Goal: Task Accomplishment & Management: Use online tool/utility

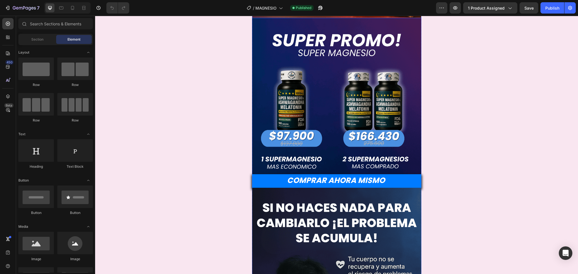
scroll to position [226, 0]
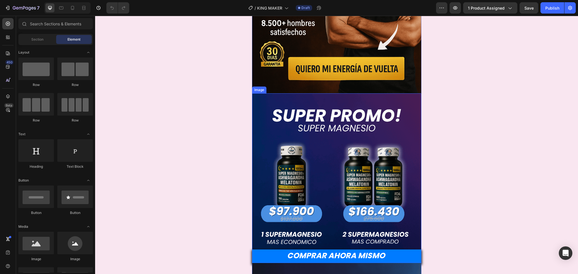
click at [364, 160] on img at bounding box center [336, 177] width 169 height 169
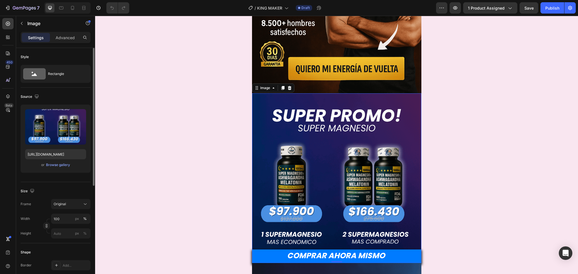
click at [71, 166] on div "or Browse gallery" at bounding box center [55, 165] width 61 height 7
click at [66, 166] on div "Browse gallery" at bounding box center [58, 164] width 24 height 5
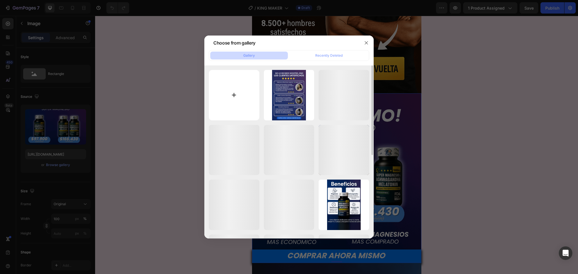
click at [238, 98] on input "file" at bounding box center [234, 95] width 50 height 50
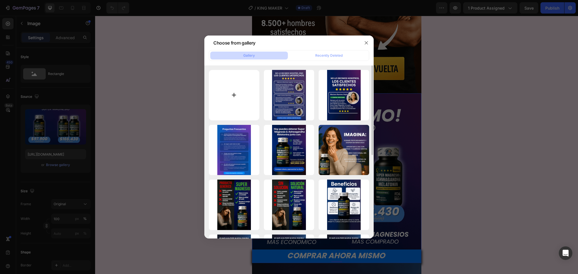
type input "C:\fakepath\134.800.png"
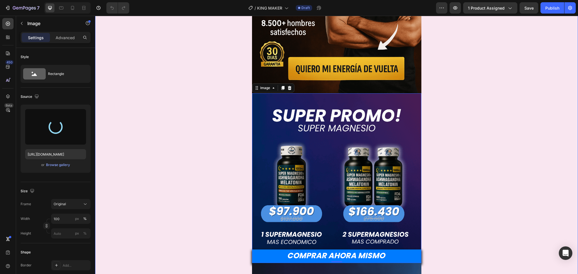
type input "[URL][DOMAIN_NAME]"
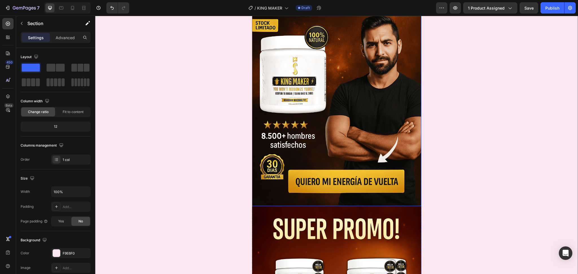
scroll to position [188, 0]
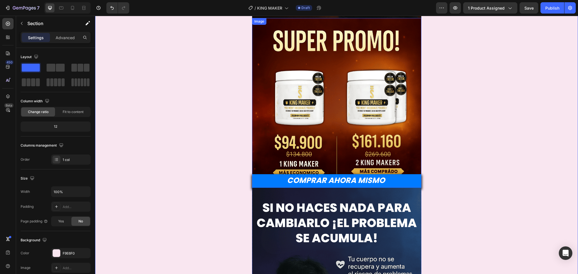
drag, startPoint x: 376, startPoint y: 128, endPoint x: 370, endPoint y: 133, distance: 7.6
click at [376, 128] on img at bounding box center [336, 102] width 169 height 169
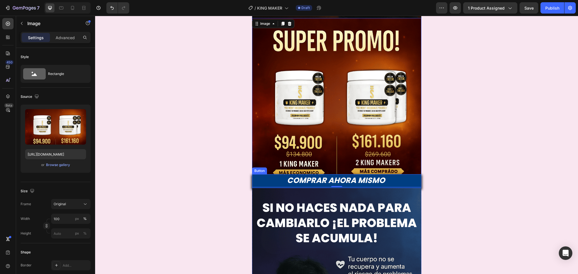
click at [391, 184] on button "COMPRAR AHORA MISMO" at bounding box center [336, 181] width 169 height 14
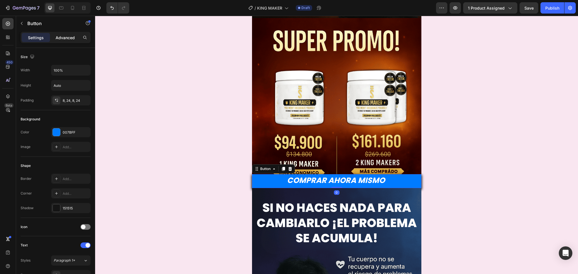
click at [58, 39] on p "Advanced" at bounding box center [65, 38] width 19 height 6
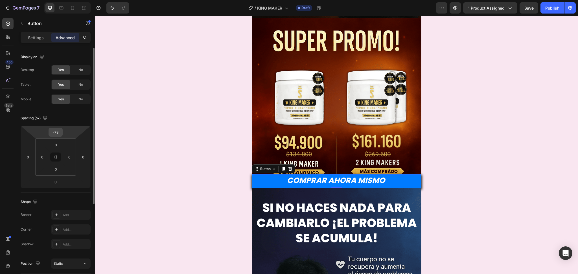
click at [56, 130] on input "-78" at bounding box center [55, 132] width 11 height 8
type input "0"
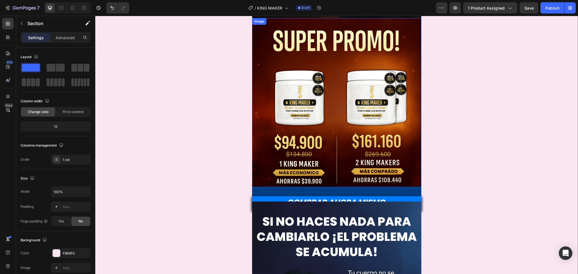
click at [318, 145] on img at bounding box center [336, 102] width 169 height 169
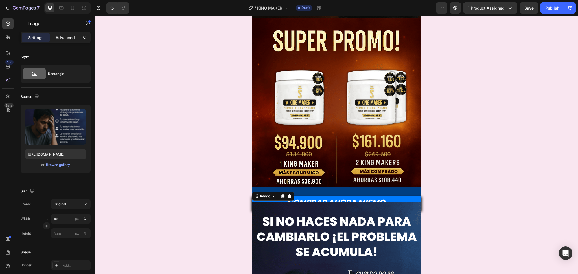
click at [62, 36] on p "Advanced" at bounding box center [65, 38] width 19 height 6
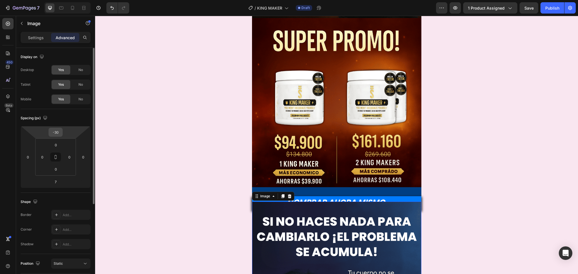
click at [60, 134] on input "-30" at bounding box center [55, 132] width 11 height 8
type input "0"
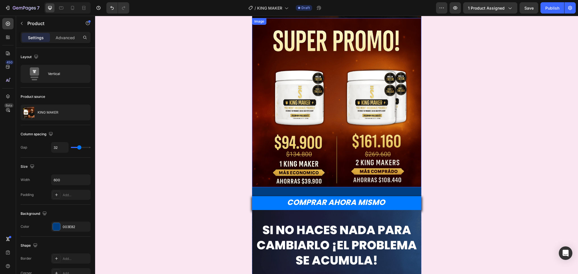
click at [393, 158] on img at bounding box center [336, 102] width 169 height 169
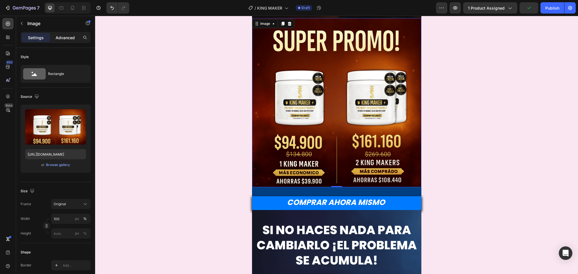
click at [63, 38] on p "Advanced" at bounding box center [65, 38] width 19 height 6
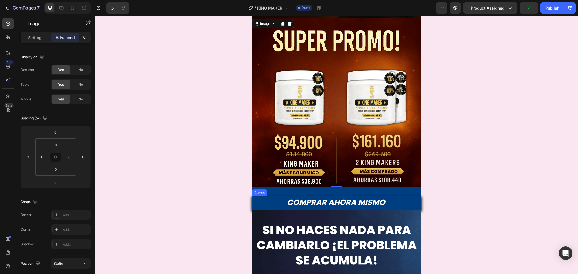
click at [401, 201] on button "COMPRAR AHORA MISMO" at bounding box center [336, 203] width 169 height 14
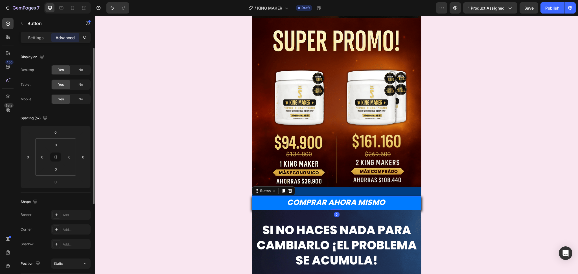
drag, startPoint x: 62, startPoint y: 135, endPoint x: 62, endPoint y: 139, distance: 4.0
click at [62, 139] on div "0 0 0 0 0 0 0 0" at bounding box center [56, 157] width 70 height 62
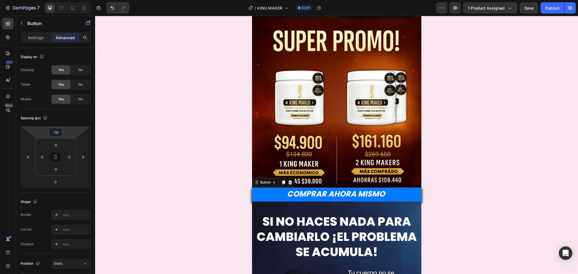
type input "-32"
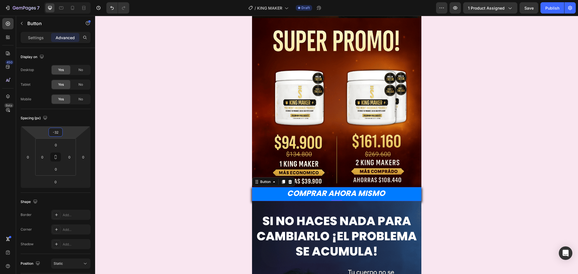
drag, startPoint x: 67, startPoint y: 135, endPoint x: 67, endPoint y: 140, distance: 5.6
click at [67, 0] on html "7 Version history / [PERSON_NAME] MAKER Draft Preview 1 product assigned Save P…" at bounding box center [289, 0] width 578 height 0
click at [405, 111] on img at bounding box center [336, 102] width 169 height 169
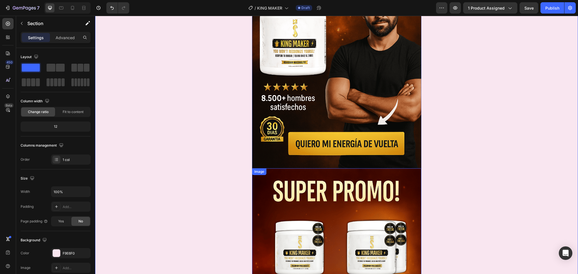
scroll to position [188, 0]
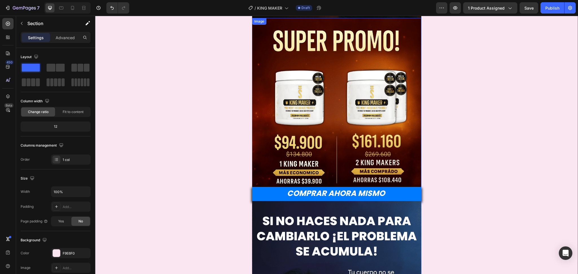
scroll to position [113, 0]
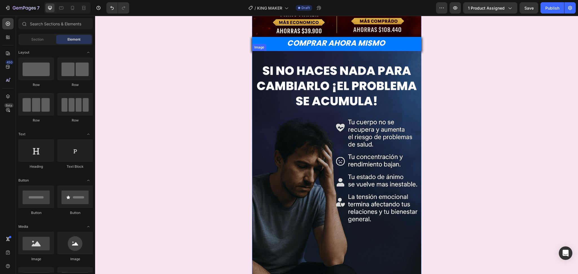
scroll to position [150, 0]
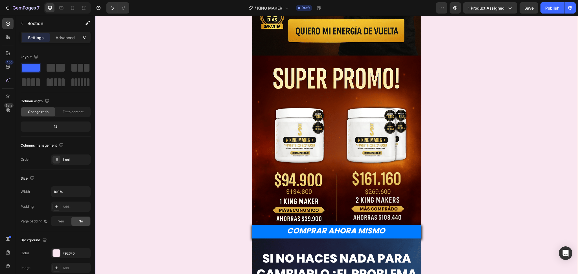
scroll to position [75, 0]
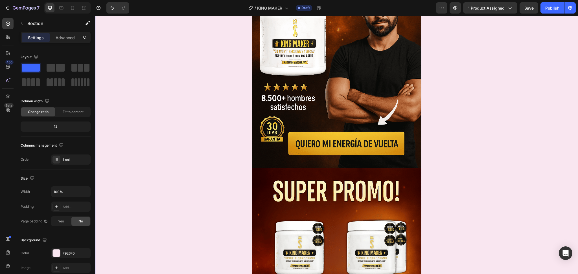
scroll to position [150, 0]
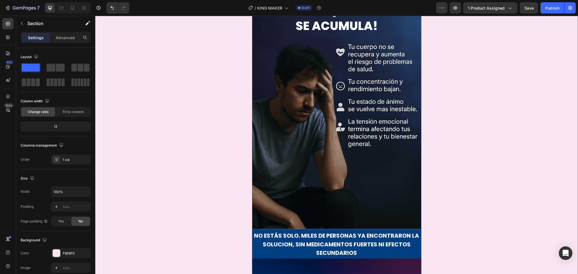
scroll to position [602, 0]
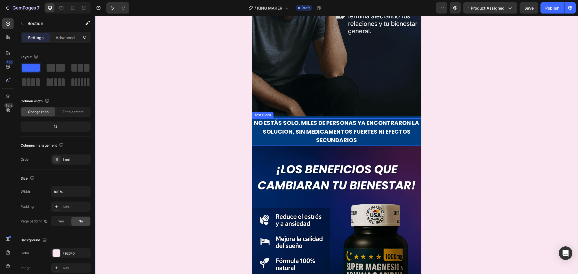
click at [343, 134] on strong "No estás solo. Miles de personas ya encontraRON la SOLUCION, sin medicamentos f…" at bounding box center [336, 131] width 165 height 25
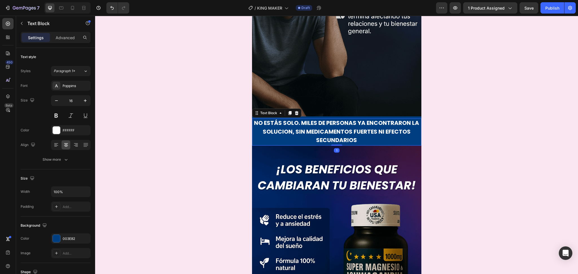
click at [343, 134] on strong "No estás solo. Miles de personas ya encontraRON la SOLUCION, sin medicamentos f…" at bounding box center [336, 131] width 165 height 25
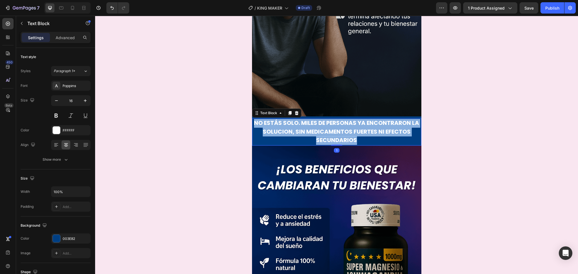
click at [343, 134] on strong "No estás solo. Miles de personas ya encontraRON la SOLUCION, sin medicamentos f…" at bounding box center [336, 131] width 165 height 25
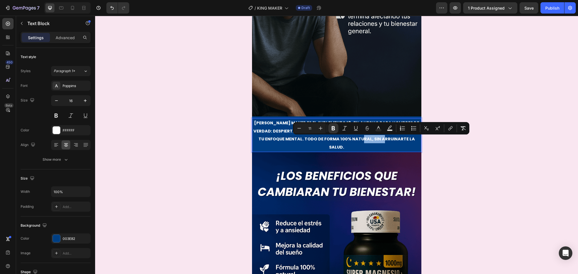
drag, startPoint x: 394, startPoint y: 140, endPoint x: 368, endPoint y: 141, distance: 25.1
click at [368, 141] on strong "[PERSON_NAME] Maker es el suplemento 13-en-1 hecho para hombres de verdad: desp…" at bounding box center [336, 135] width 166 height 30
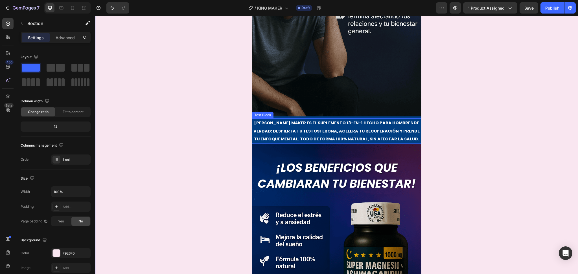
click at [303, 135] on p "[PERSON_NAME] Maker es el suplemento 13-en-1 hecho para hombres de verdad: desp…" at bounding box center [336, 131] width 168 height 24
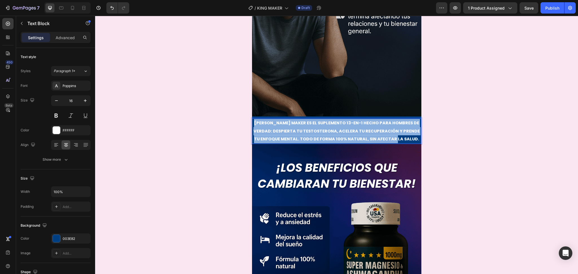
click at [303, 135] on p "[PERSON_NAME] Maker es el suplemento 13-en-1 hecho para hombres de verdad: desp…" at bounding box center [336, 131] width 168 height 24
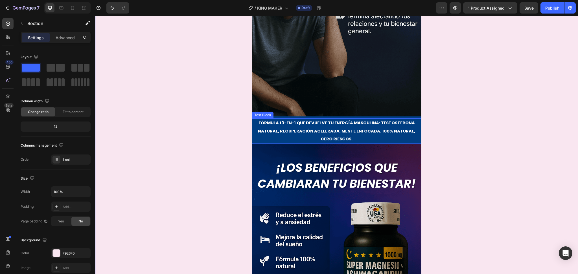
click at [363, 128] on strong "Fórmula 13-en-1 que devuelve tu energía masculina: testosterona natural, recupe…" at bounding box center [336, 131] width 157 height 22
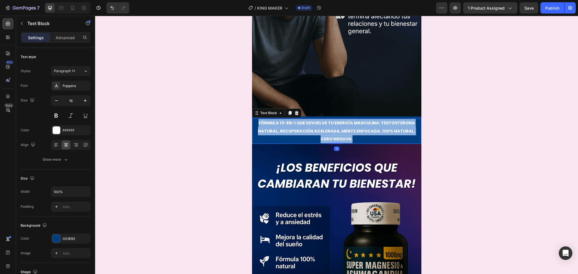
click at [363, 128] on strong "Fórmula 13-en-1 que devuelve tu energía masculina: testosterona natural, recupe…" at bounding box center [336, 131] width 157 height 22
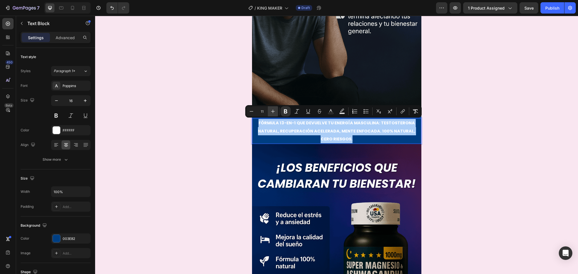
click at [275, 112] on icon "Editor contextual toolbar" at bounding box center [273, 112] width 6 height 6
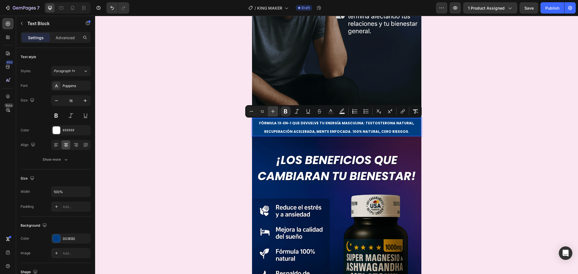
click at [275, 112] on icon "Editor contextual toolbar" at bounding box center [273, 112] width 6 height 6
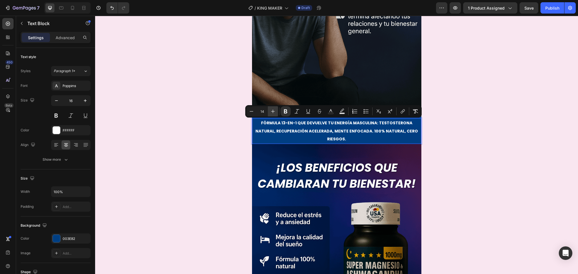
click at [275, 112] on icon "Editor contextual toolbar" at bounding box center [273, 112] width 6 height 6
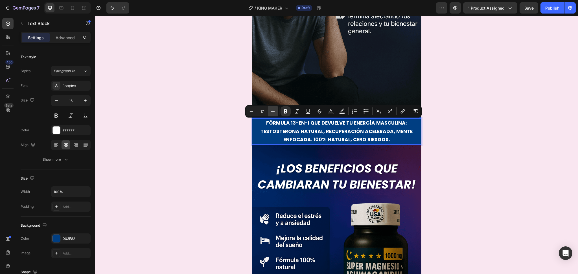
click at [275, 112] on icon "Editor contextual toolbar" at bounding box center [273, 112] width 6 height 6
type input "20"
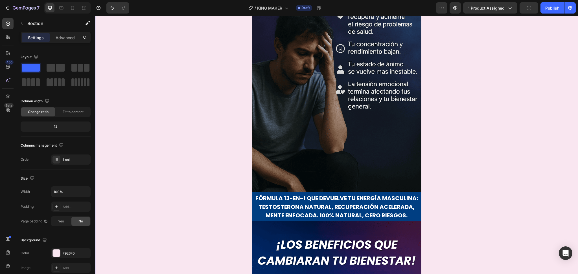
scroll to position [376, 0]
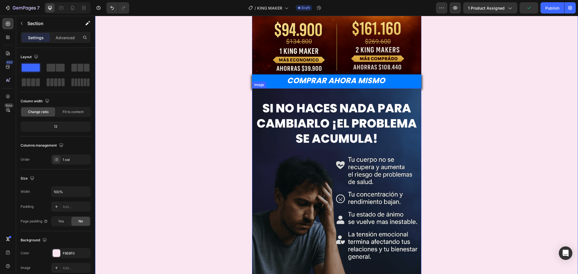
click at [347, 138] on img at bounding box center [336, 215] width 169 height 254
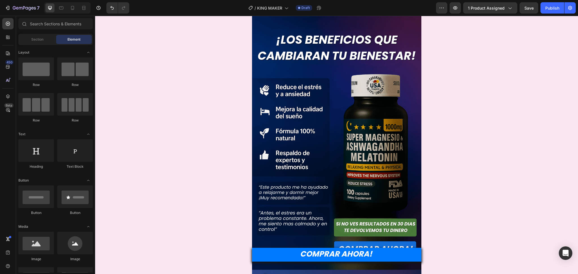
scroll to position [728, 0]
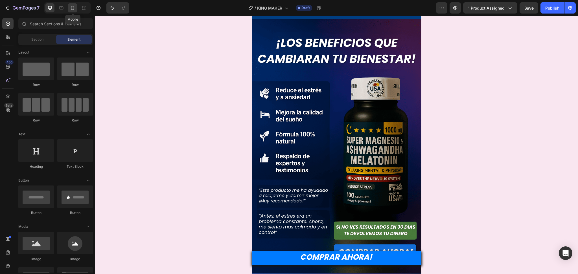
click at [71, 10] on icon at bounding box center [73, 8] width 6 height 6
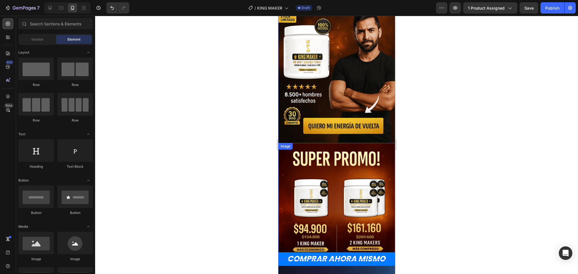
scroll to position [22, 0]
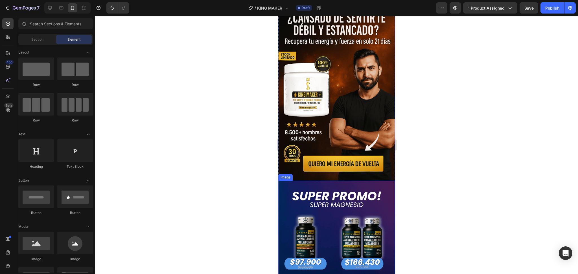
click at [349, 196] on img at bounding box center [336, 239] width 117 height 117
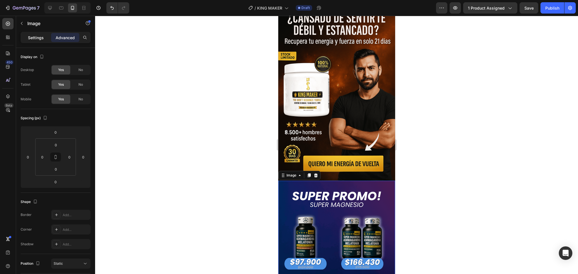
click at [33, 40] on p "Settings" at bounding box center [36, 38] width 16 height 6
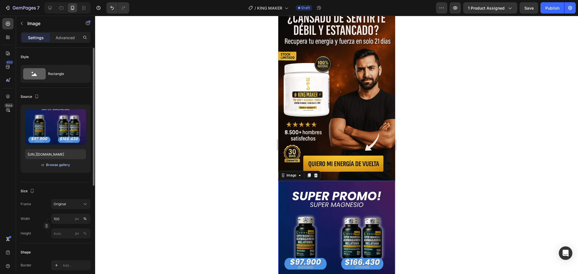
click at [65, 166] on div "Browse gallery" at bounding box center [58, 164] width 24 height 5
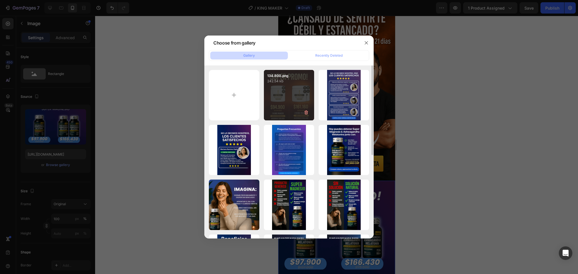
drag, startPoint x: 286, startPoint y: 100, endPoint x: 288, endPoint y: 96, distance: 4.3
click at [286, 99] on div "134.800.png 242.54 kb" at bounding box center [289, 95] width 50 height 50
type input "[URL][DOMAIN_NAME]"
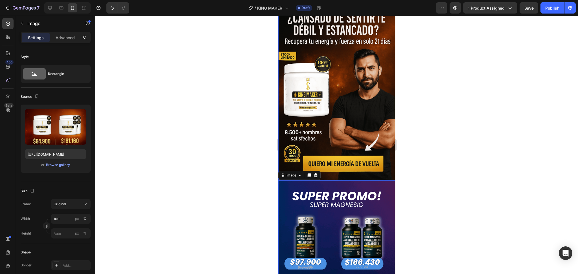
scroll to position [97, 0]
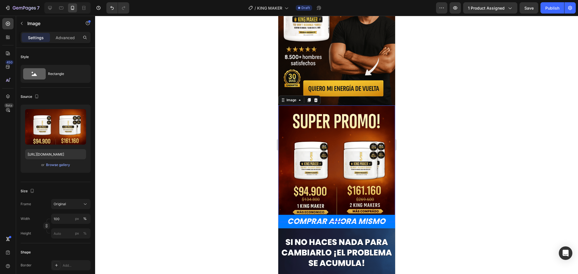
click at [359, 173] on img at bounding box center [336, 163] width 117 height 117
click at [439, 221] on div at bounding box center [336, 145] width 483 height 258
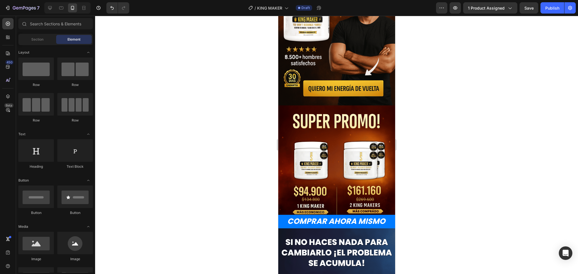
click at [347, 158] on img at bounding box center [336, 163] width 117 height 117
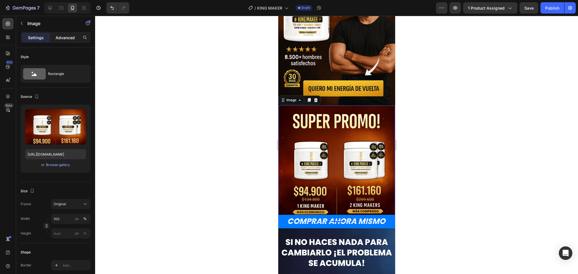
click at [65, 39] on p "Advanced" at bounding box center [65, 38] width 19 height 6
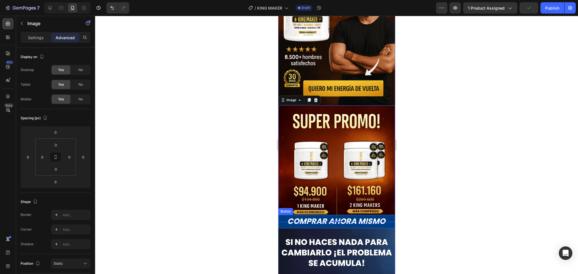
click at [384, 215] on button "COMPRAR AHORA MISMO" at bounding box center [336, 222] width 117 height 14
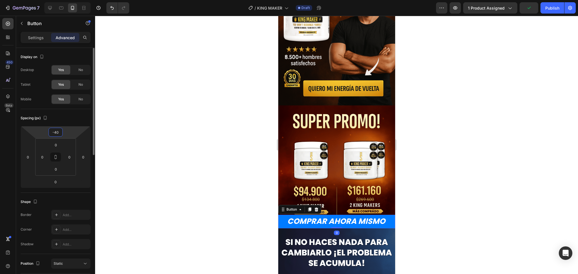
click at [61, 129] on div "-40" at bounding box center [56, 132] width 14 height 9
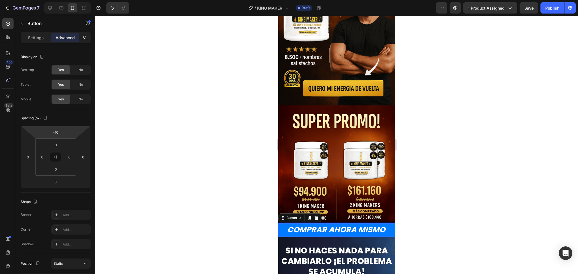
type input "-12"
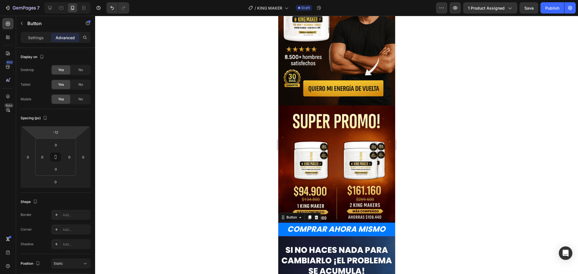
drag, startPoint x: 64, startPoint y: 130, endPoint x: 70, endPoint y: 124, distance: 8.0
click at [70, 0] on html "7 Version history / [PERSON_NAME] MAKER Draft Preview 1 product assigned Save P…" at bounding box center [289, 0] width 578 height 0
click at [445, 149] on div at bounding box center [336, 145] width 483 height 258
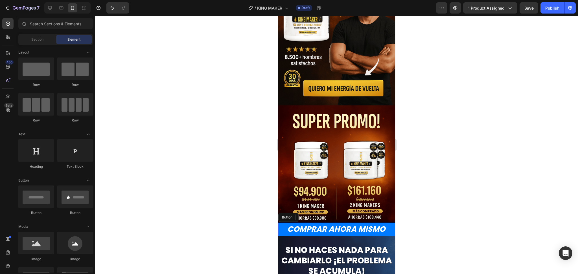
click at [445, 149] on div at bounding box center [336, 145] width 483 height 258
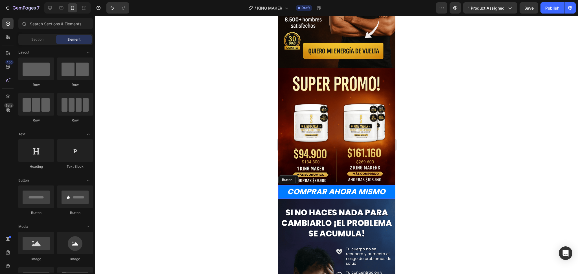
click at [457, 120] on div at bounding box center [336, 145] width 483 height 258
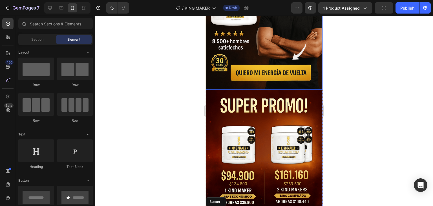
scroll to position [141, 0]
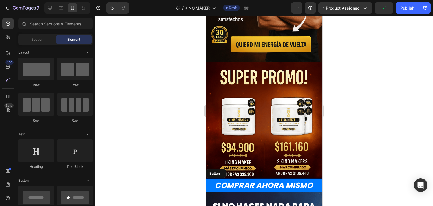
click at [422, 96] on div at bounding box center [264, 111] width 338 height 190
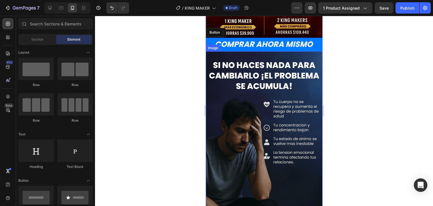
scroll to position [395, 0]
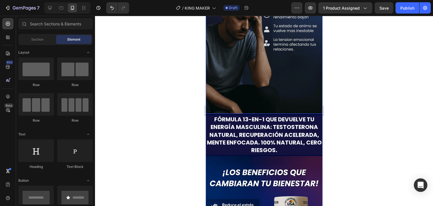
click at [276, 60] on img at bounding box center [264, 26] width 117 height 175
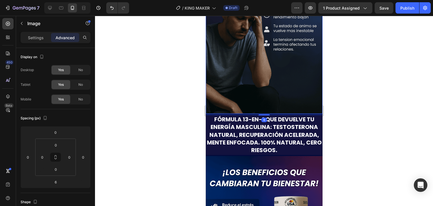
scroll to position [282, 0]
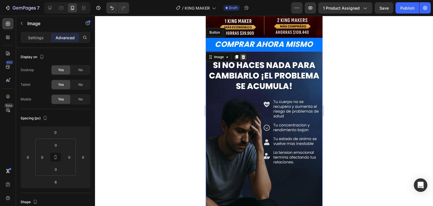
click at [243, 55] on icon at bounding box center [243, 57] width 4 height 4
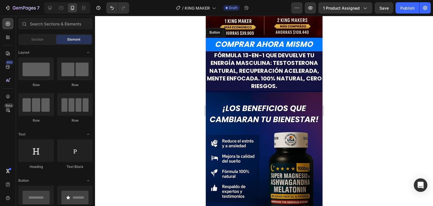
click at [363, 72] on div at bounding box center [264, 111] width 338 height 190
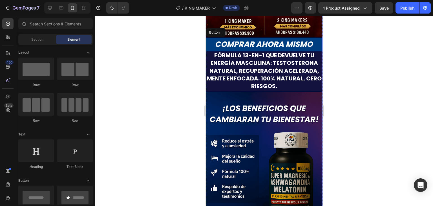
click at [315, 38] on button "COMPRAR AHORA MISMO" at bounding box center [264, 45] width 117 height 14
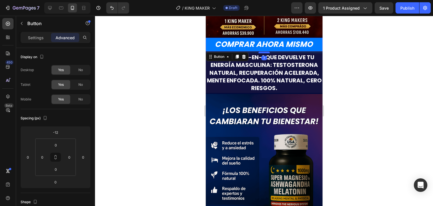
click at [265, 52] on div at bounding box center [263, 53] width 11 height 2
type input "7"
click at [357, 61] on div at bounding box center [264, 111] width 338 height 190
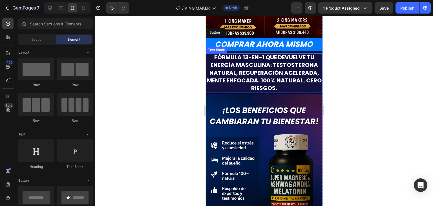
click at [282, 60] on strong "Fórmula 13-en-1 que devuelve tu energía masculina: testosterona natural, recupe…" at bounding box center [264, 72] width 115 height 39
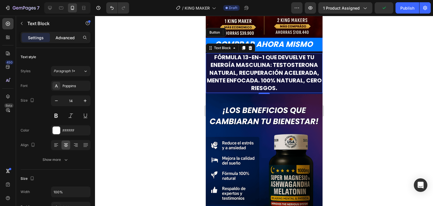
click at [62, 35] on p "Advanced" at bounding box center [65, 38] width 19 height 6
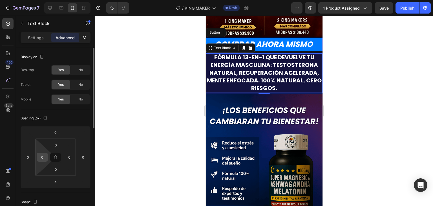
click at [42, 153] on input "0" at bounding box center [42, 157] width 8 height 8
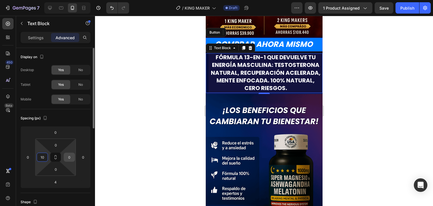
type input "10"
click at [69, 158] on input "0" at bounding box center [69, 157] width 8 height 8
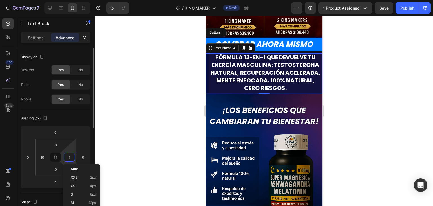
type input "10"
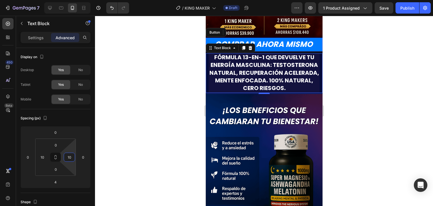
click at [354, 83] on div at bounding box center [264, 111] width 338 height 190
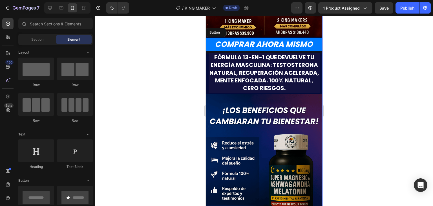
click at [300, 94] on img at bounding box center [264, 181] width 117 height 175
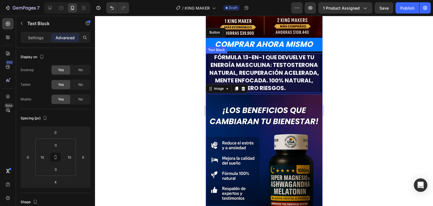
click at [290, 69] on strong "Fórmula 13-en-1 que devuelve tu energía masculina: testosterona natural, recupe…" at bounding box center [264, 72] width 110 height 39
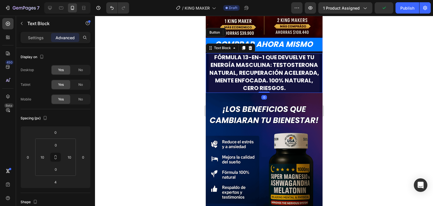
drag, startPoint x: 267, startPoint y: 83, endPoint x: 300, endPoint y: 78, distance: 33.5
click at [268, 79] on div "Fórmula 13-en-1 que devuelve tu energía masculina: testosterona natural, recupe…" at bounding box center [264, 72] width 117 height 39
type input "0"
click at [401, 86] on div at bounding box center [264, 111] width 338 height 190
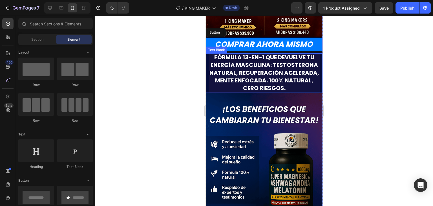
click at [433, 82] on div at bounding box center [264, 111] width 338 height 190
click at [240, 59] on strong "Fórmula 13-en-1 que devuelve tu energía masculina: testosterona natural, recupe…" at bounding box center [264, 72] width 110 height 39
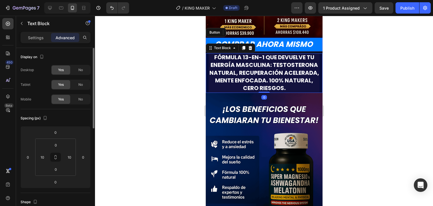
scroll to position [141, 0]
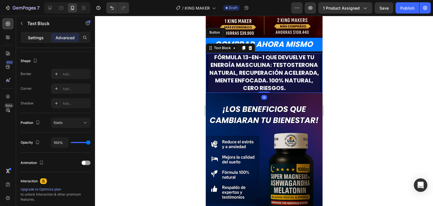
click at [43, 36] on p "Settings" at bounding box center [36, 38] width 16 height 6
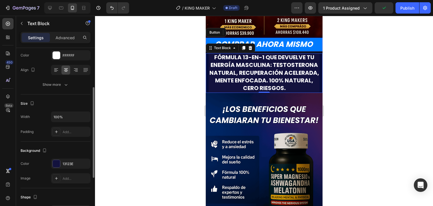
scroll to position [103, 0]
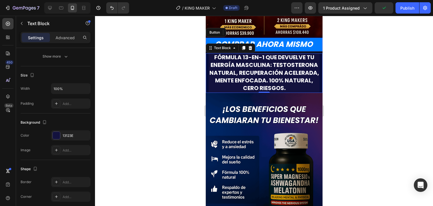
click at [372, 87] on div at bounding box center [264, 111] width 338 height 190
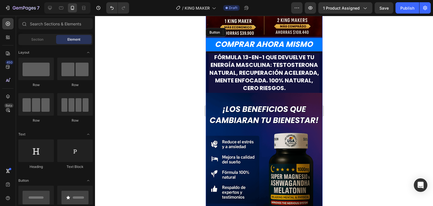
scroll to position [169, 0]
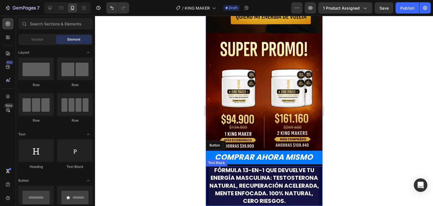
click at [213, 183] on strong "Fórmula 13-en-1 que devuelve tu energía masculina: testosterona natural, recupe…" at bounding box center [264, 185] width 110 height 39
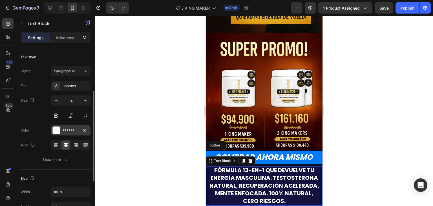
scroll to position [141, 0]
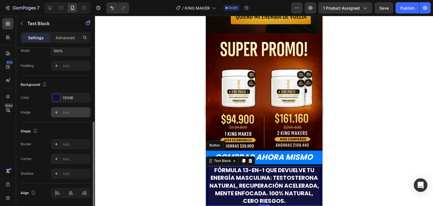
click at [60, 112] on div at bounding box center [56, 112] width 8 height 8
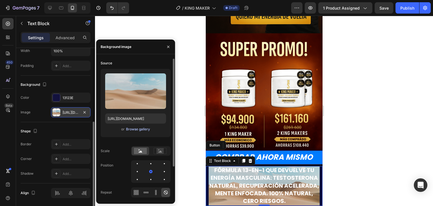
click at [140, 129] on div "Browse gallery" at bounding box center [138, 129] width 24 height 5
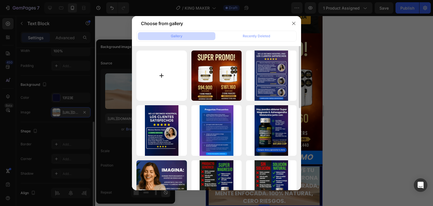
click at [157, 80] on input "file" at bounding box center [162, 75] width 50 height 50
type input "C:\fakepath\Untitled design (14) (1).png"
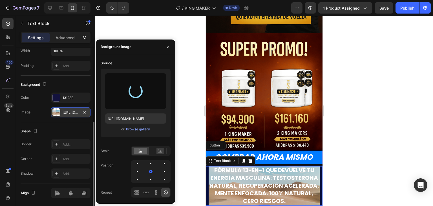
type input "[URL][DOMAIN_NAME]"
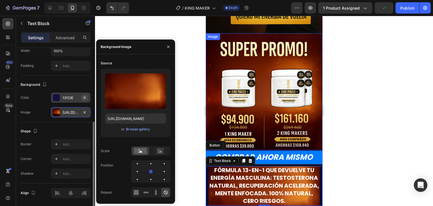
click at [85, 97] on icon "button" at bounding box center [84, 97] width 2 height 2
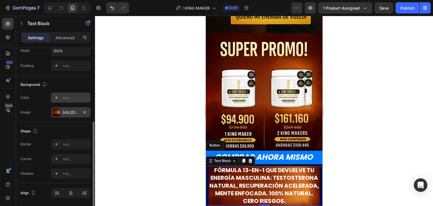
click at [381, 120] on div at bounding box center [264, 111] width 338 height 190
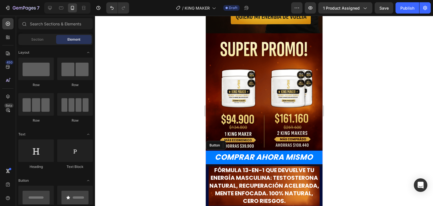
click at [381, 120] on div at bounding box center [264, 111] width 338 height 190
click at [367, 133] on div at bounding box center [264, 111] width 338 height 190
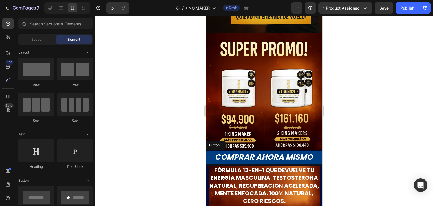
click at [313, 151] on button "COMPRAR AHORA MISMO" at bounding box center [264, 158] width 117 height 14
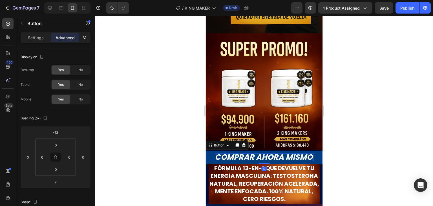
drag, startPoint x: 265, startPoint y: 154, endPoint x: 304, endPoint y: 146, distance: 39.8
click at [267, 151] on div "COMPRAR AHORA MISMO Button 0" at bounding box center [264, 158] width 117 height 14
type input "0"
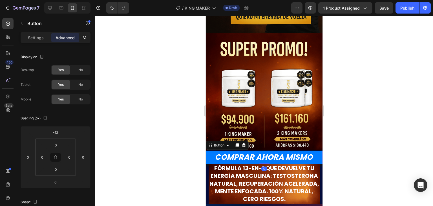
click at [367, 143] on div at bounding box center [264, 111] width 338 height 190
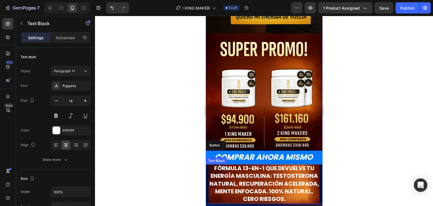
click at [317, 166] on div "Fórmula 13-en-1 que devuelve tu energía masculina: testosterona natural, recupe…" at bounding box center [264, 183] width 117 height 39
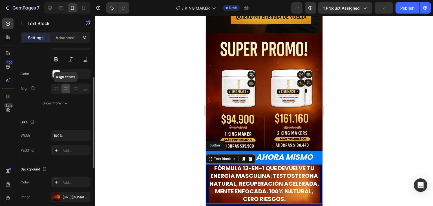
scroll to position [113, 0]
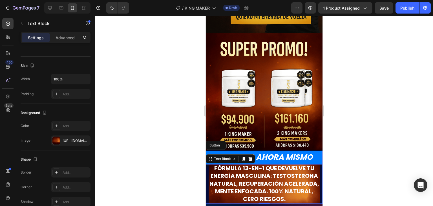
click at [392, 98] on div at bounding box center [264, 111] width 338 height 190
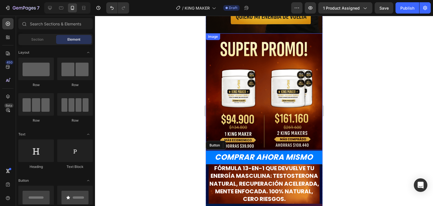
scroll to position [0, 0]
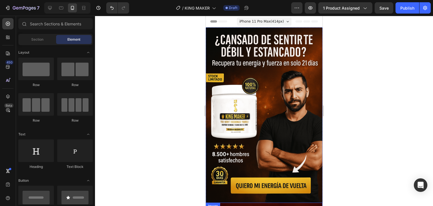
click at [285, 111] on img at bounding box center [264, 114] width 117 height 175
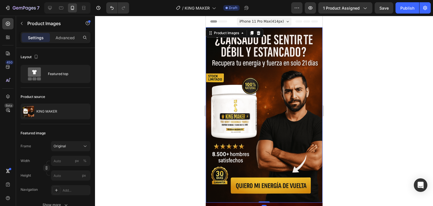
scroll to position [141, 0]
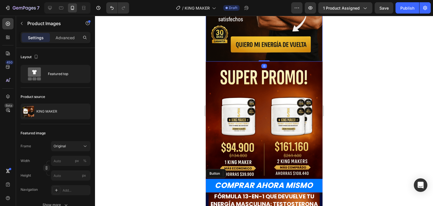
click at [246, 126] on img at bounding box center [264, 119] width 117 height 117
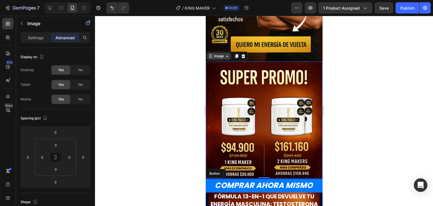
click at [219, 54] on div "Image" at bounding box center [219, 56] width 12 height 5
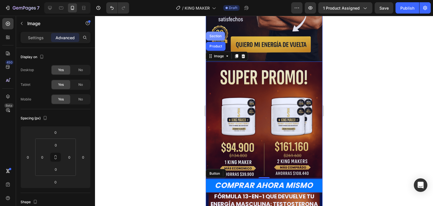
click at [218, 34] on div "Section" at bounding box center [215, 35] width 14 height 3
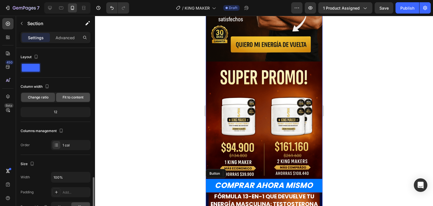
scroll to position [113, 0]
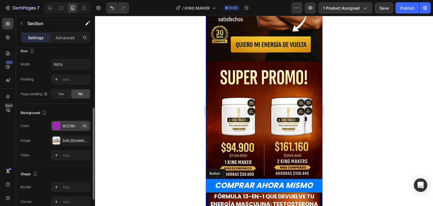
click at [83, 127] on icon "button" at bounding box center [84, 126] width 5 height 5
click at [68, 142] on div "[URL][DOMAIN_NAME]" at bounding box center [71, 140] width 16 height 5
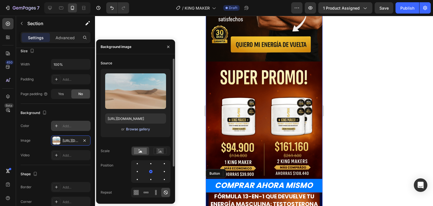
click at [136, 130] on div "Browse gallery" at bounding box center [138, 129] width 24 height 5
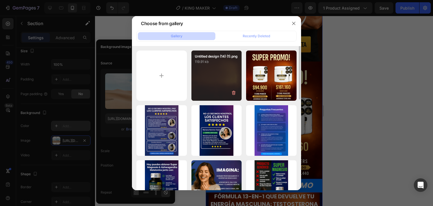
click at [198, 74] on div "Untitled design (14) (1).png 119.91 kb" at bounding box center [217, 75] width 50 height 50
type input "[URL][DOMAIN_NAME]"
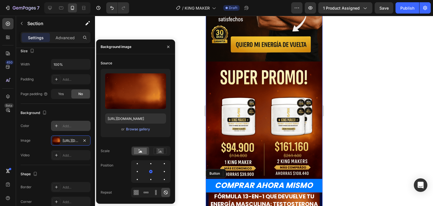
click at [366, 98] on div at bounding box center [264, 111] width 338 height 190
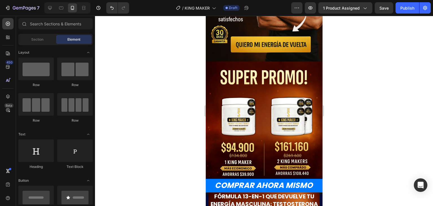
click at [366, 98] on div at bounding box center [264, 111] width 338 height 190
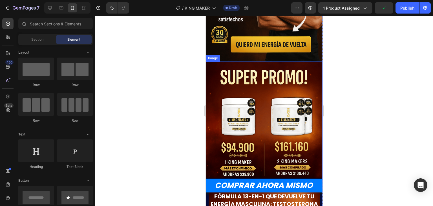
scroll to position [197, 0]
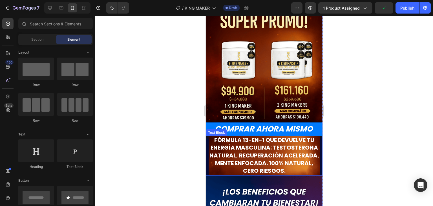
click at [316, 136] on div "Fórmula 13-en-1 que devuelve tu energía masculina: testosterona natural, recupe…" at bounding box center [264, 155] width 117 height 39
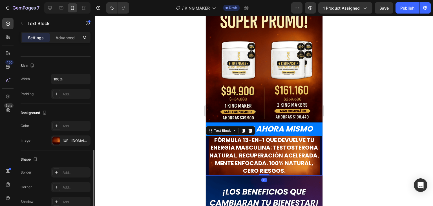
scroll to position [141, 0]
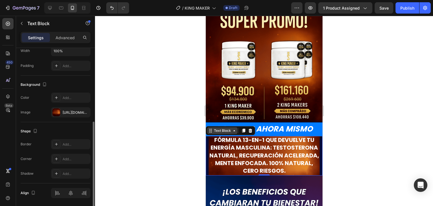
click at [232, 128] on icon at bounding box center [234, 130] width 5 height 5
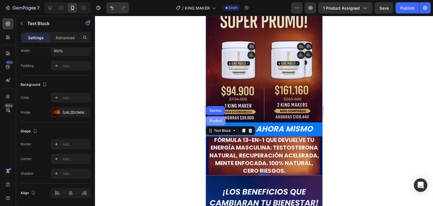
click at [217, 116] on div "Product" at bounding box center [215, 120] width 19 height 9
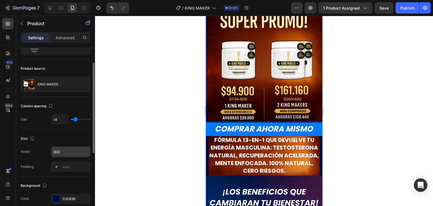
scroll to position [113, 0]
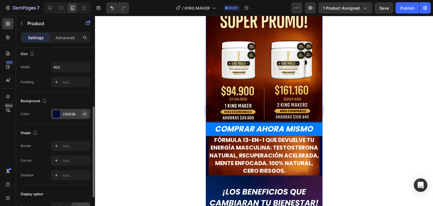
click at [85, 113] on icon "button" at bounding box center [84, 114] width 2 height 2
click at [65, 117] on div "Add..." at bounding box center [70, 114] width 39 height 10
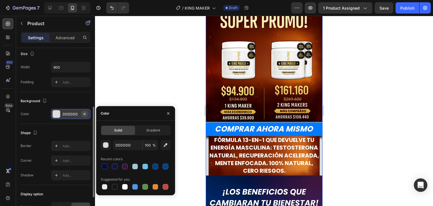
click at [83, 114] on icon "button" at bounding box center [84, 114] width 5 height 5
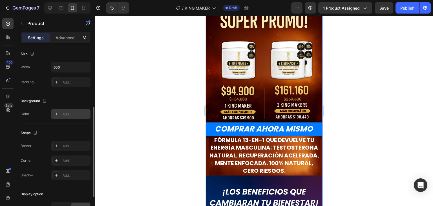
click at [372, 107] on div at bounding box center [264, 111] width 338 height 190
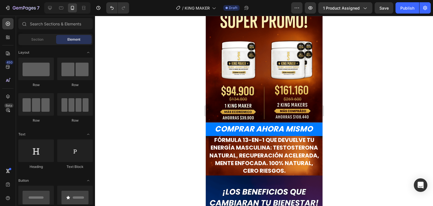
click at [372, 107] on div at bounding box center [264, 111] width 338 height 190
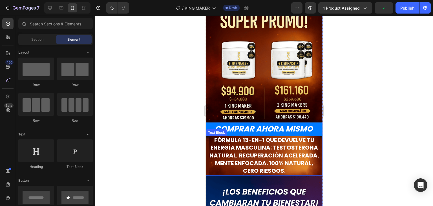
click at [306, 140] on strong "Fórmula 13-en-1 que devuelve tu energía masculina: testosterona natural, recupe…" at bounding box center [264, 155] width 110 height 39
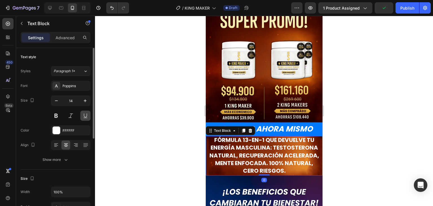
scroll to position [85, 0]
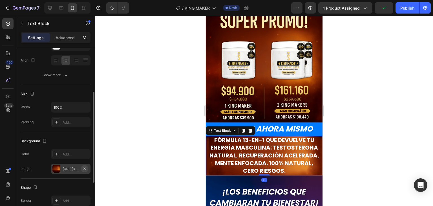
click at [84, 165] on button "button" at bounding box center [84, 168] width 7 height 7
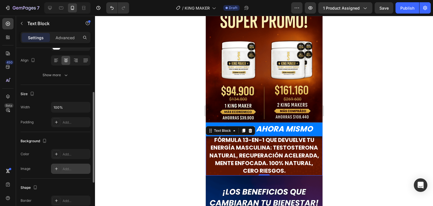
click at [388, 109] on div at bounding box center [264, 111] width 338 height 190
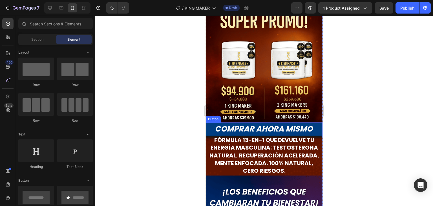
click at [316, 122] on button "COMPRAR AHORA MISMO" at bounding box center [264, 129] width 117 height 14
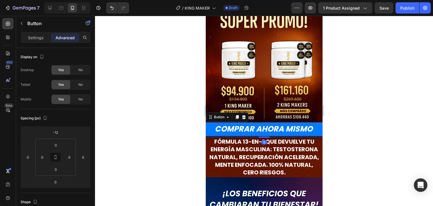
click at [265, 137] on div at bounding box center [263, 137] width 11 height 1
type input "6"
click at [360, 129] on div at bounding box center [264, 111] width 338 height 190
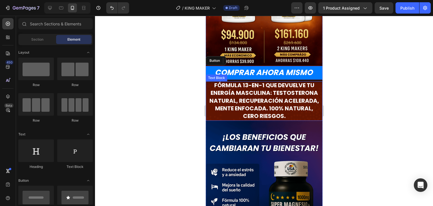
scroll to position [282, 0]
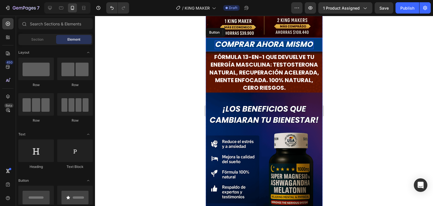
click at [284, 39] on span "COMPRAR AHORA MISMO" at bounding box center [264, 44] width 98 height 10
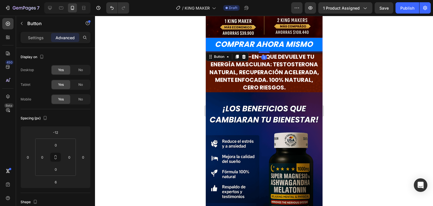
drag, startPoint x: 264, startPoint y: 42, endPoint x: 279, endPoint y: 42, distance: 15.0
type input "5"
click at [351, 54] on div at bounding box center [264, 111] width 338 height 190
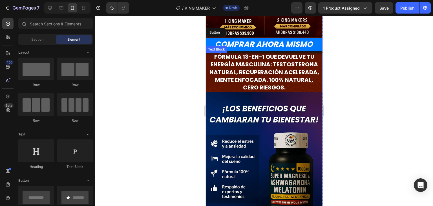
drag, startPoint x: 305, startPoint y: 71, endPoint x: 297, endPoint y: 73, distance: 8.4
click at [305, 71] on strong "Fórmula 13-en-1 que devuelve tu energía masculina: testosterona natural, recupe…" at bounding box center [264, 72] width 110 height 39
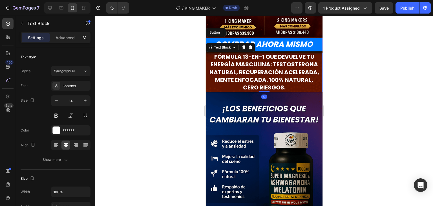
click at [352, 91] on div at bounding box center [264, 111] width 338 height 190
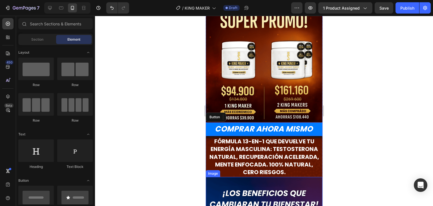
scroll to position [169, 0]
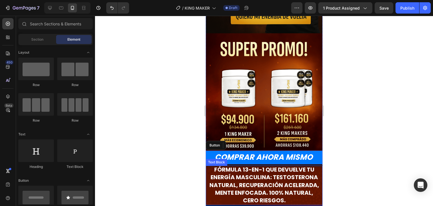
click at [266, 166] on strong "Fórmula 13-en-1 que devuelve tu energía masculina: testosterona natural, recupe…" at bounding box center [264, 185] width 110 height 39
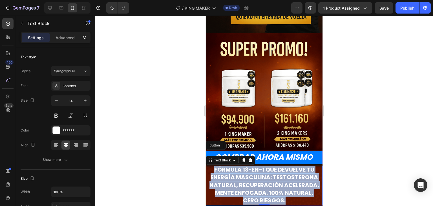
click at [266, 166] on strong "Fórmula 13-en-1 que devuelve tu energía masculina: testosterona natural, recupe…" at bounding box center [264, 185] width 110 height 39
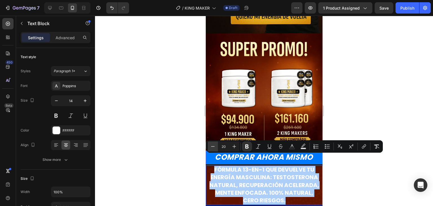
click at [214, 148] on icon "Editor contextual toolbar" at bounding box center [213, 147] width 6 height 6
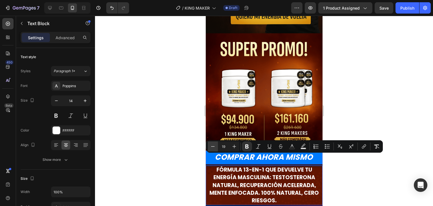
click at [214, 148] on icon "Editor contextual toolbar" at bounding box center [213, 147] width 6 height 6
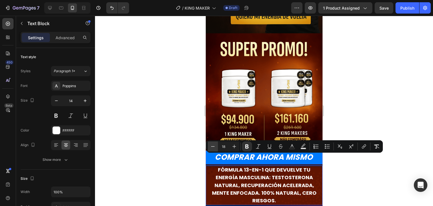
click at [214, 148] on icon "Editor contextual toolbar" at bounding box center [213, 147] width 6 height 6
type input "17"
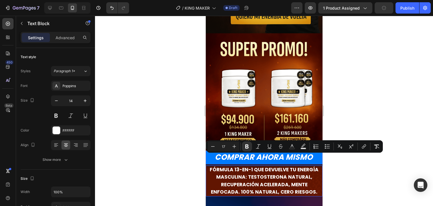
click at [386, 179] on div at bounding box center [264, 111] width 338 height 190
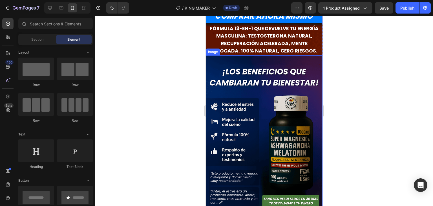
scroll to position [254, 0]
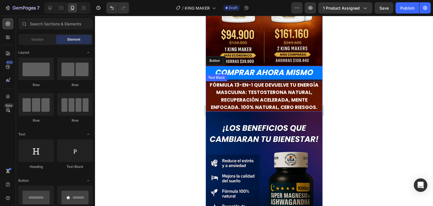
click at [291, 84] on strong "Fórmula 13-en-1 que devuelve tu energía masculina: testosterona natural, recupe…" at bounding box center [264, 96] width 109 height 29
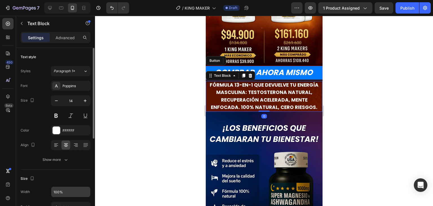
scroll to position [85, 0]
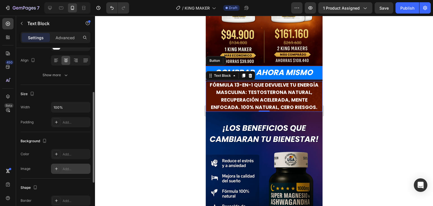
click at [72, 173] on div "Add..." at bounding box center [70, 169] width 39 height 10
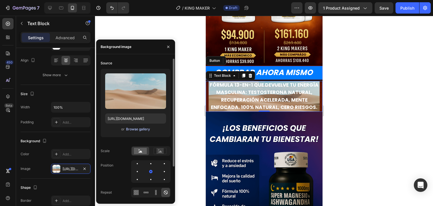
click at [133, 130] on div "Browse gallery" at bounding box center [138, 129] width 24 height 5
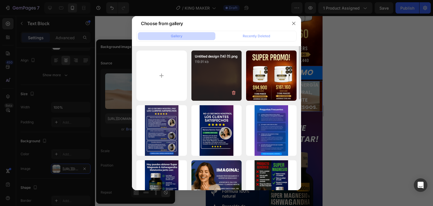
click at [206, 76] on div "Untitled design (14) (1).png 119.91 kb" at bounding box center [217, 75] width 50 height 50
type input "[URL][DOMAIN_NAME]"
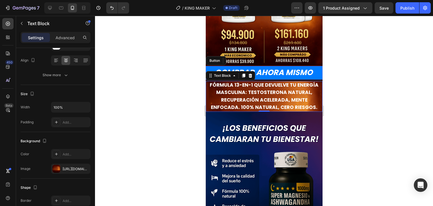
click at [356, 94] on div at bounding box center [264, 111] width 338 height 190
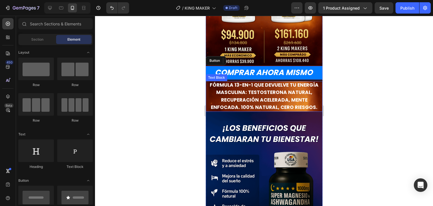
click at [308, 87] on p "Fórmula 13-en-1 que devuelve tu energía masculina: testosterona natural, recupe…" at bounding box center [264, 97] width 110 height 30
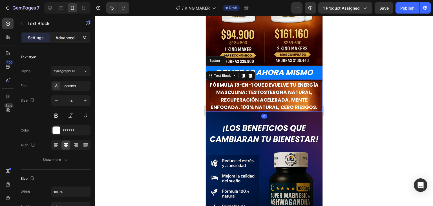
click at [69, 41] on div "Advanced" at bounding box center [65, 37] width 28 height 9
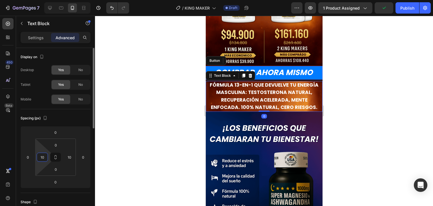
click at [41, 158] on input "10" at bounding box center [42, 157] width 8 height 8
type input "0"
click at [71, 155] on input "10" at bounding box center [69, 157] width 8 height 8
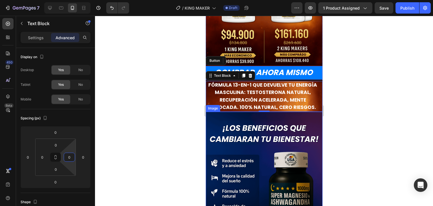
type input "0"
click at [371, 95] on div at bounding box center [264, 111] width 338 height 190
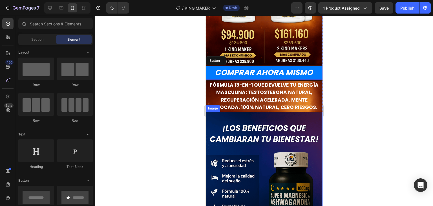
click at [371, 95] on div at bounding box center [264, 111] width 338 height 190
click at [358, 64] on div at bounding box center [264, 111] width 338 height 190
click at [284, 49] on img at bounding box center [264, 7] width 117 height 117
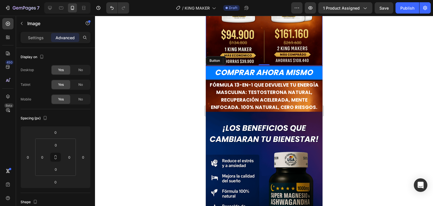
click at [347, 52] on div at bounding box center [264, 111] width 338 height 190
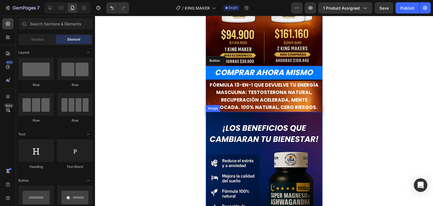
click at [291, 155] on img at bounding box center [264, 199] width 117 height 175
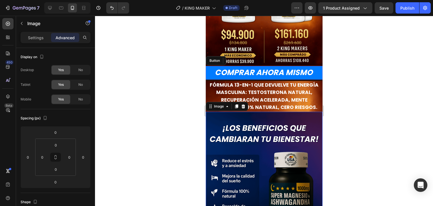
scroll to position [310, 0]
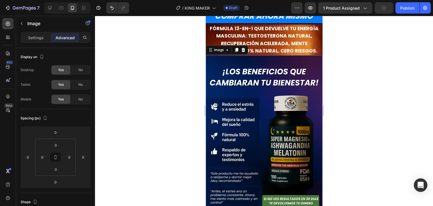
click at [359, 109] on div at bounding box center [264, 111] width 338 height 190
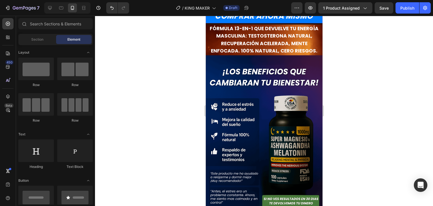
click at [386, 118] on div at bounding box center [264, 111] width 338 height 190
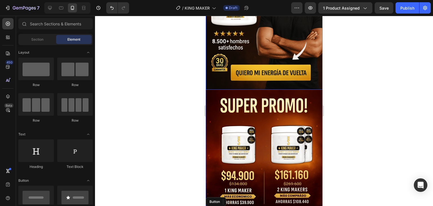
scroll to position [141, 0]
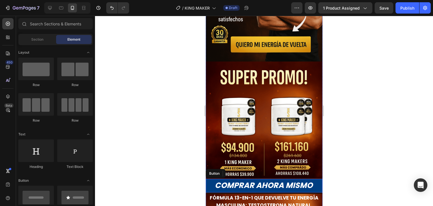
click at [315, 179] on button "COMPRAR AHORA MISMO" at bounding box center [264, 186] width 117 height 14
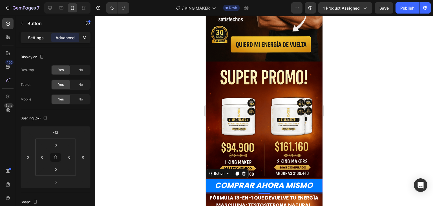
click at [38, 38] on p "Settings" at bounding box center [36, 38] width 16 height 6
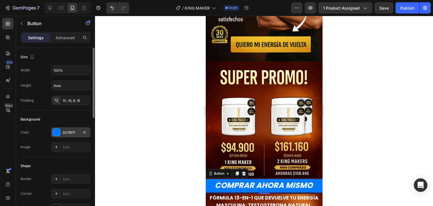
click at [68, 130] on div "007BFF" at bounding box center [71, 132] width 16 height 5
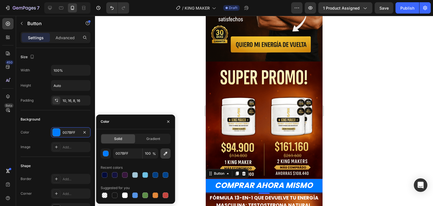
click at [167, 154] on icon "button" at bounding box center [166, 154] width 6 height 6
type input "F0BC2B"
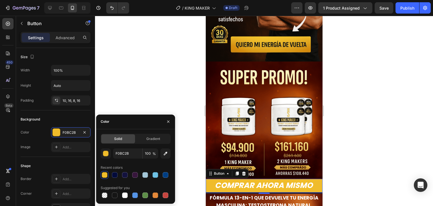
click at [388, 96] on div at bounding box center [264, 111] width 338 height 190
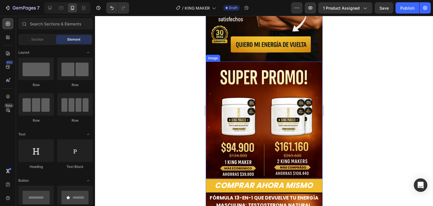
scroll to position [169, 0]
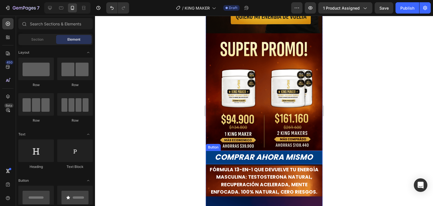
click at [315, 151] on button "COMPRAR AHORA MISMO" at bounding box center [264, 158] width 117 height 14
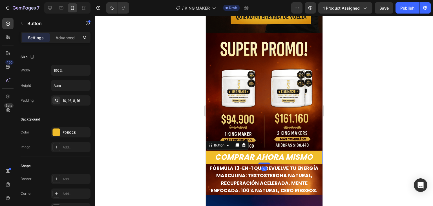
drag, startPoint x: 265, startPoint y: 154, endPoint x: 318, endPoint y: 146, distance: 52.8
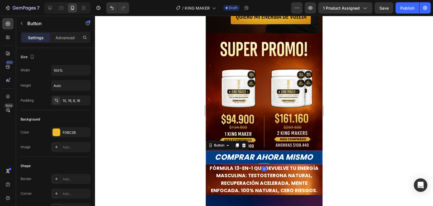
click at [265, 163] on div at bounding box center [263, 163] width 11 height 1
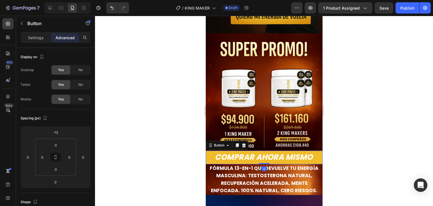
click at [363, 139] on div at bounding box center [264, 111] width 338 height 190
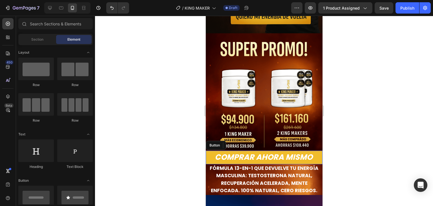
click at [363, 139] on div at bounding box center [264, 111] width 338 height 190
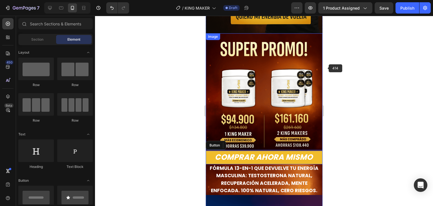
click at [311, 59] on img at bounding box center [264, 91] width 117 height 117
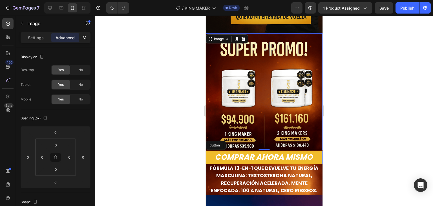
click at [372, 79] on div at bounding box center [264, 111] width 338 height 190
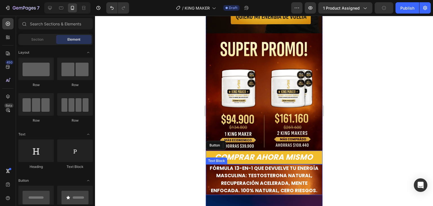
click at [262, 173] on strong "Fórmula 13-en-1 que devuelve tu energía masculina: testosterona natural, recupe…" at bounding box center [264, 179] width 109 height 29
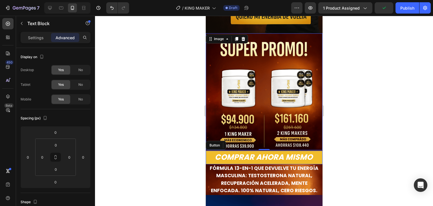
click at [276, 105] on img at bounding box center [264, 91] width 117 height 117
click at [340, 64] on div at bounding box center [264, 111] width 338 height 190
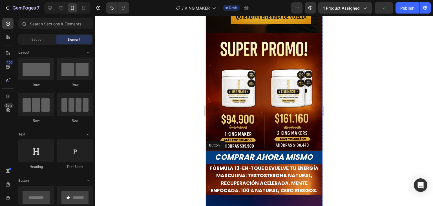
click at [240, 151] on button "COMPRAR AHORA MISMO" at bounding box center [264, 158] width 117 height 14
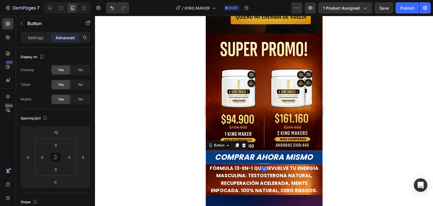
click at [207, 151] on button "COMPRAR AHORA MISMO" at bounding box center [264, 158] width 117 height 14
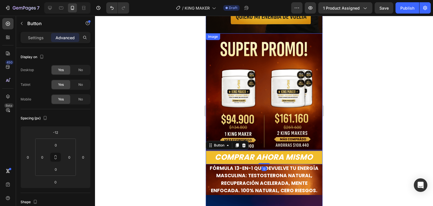
click at [293, 94] on img at bounding box center [264, 91] width 117 height 117
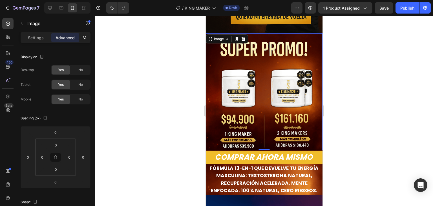
click at [367, 89] on div at bounding box center [264, 111] width 338 height 190
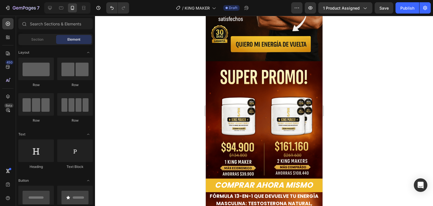
scroll to position [114, 0]
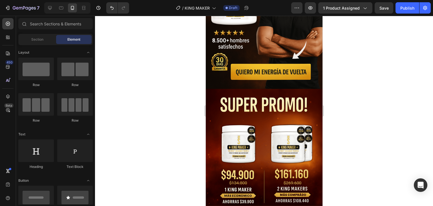
drag, startPoint x: 320, startPoint y: 47, endPoint x: 529, endPoint y: 69, distance: 210.4
click at [143, 162] on div at bounding box center [264, 111] width 338 height 190
click at [296, 54] on img at bounding box center [264, 1] width 117 height 175
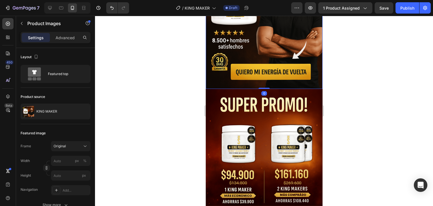
click at [364, 73] on div at bounding box center [264, 111] width 338 height 190
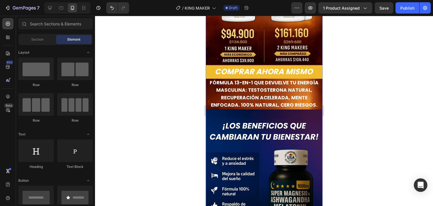
scroll to position [311, 0]
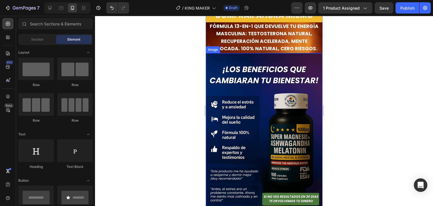
click at [254, 113] on img at bounding box center [264, 140] width 117 height 175
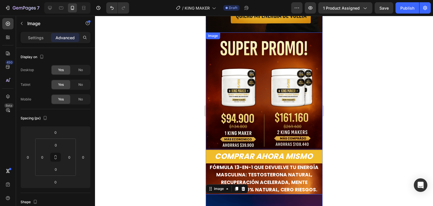
scroll to position [283, 0]
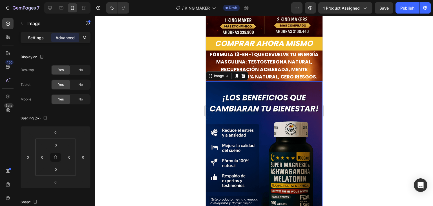
click at [34, 37] on p "Settings" at bounding box center [36, 38] width 16 height 6
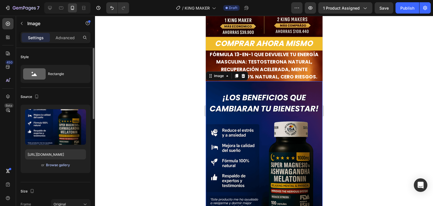
click at [66, 165] on div "Browse gallery" at bounding box center [58, 164] width 24 height 5
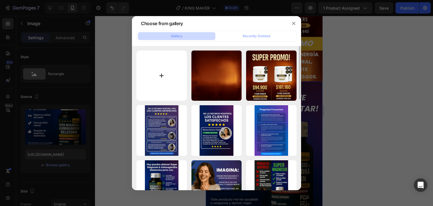
click at [148, 84] on input "file" at bounding box center [162, 75] width 50 height 50
type input "C:\fakepath\Your paragraph text (6) (1).png"
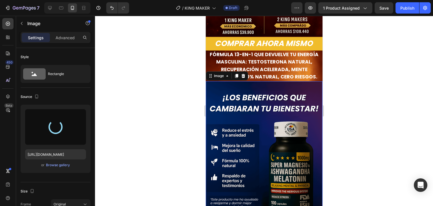
type input "[URL][DOMAIN_NAME]"
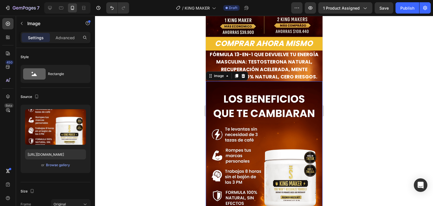
click at [358, 106] on div at bounding box center [264, 111] width 338 height 190
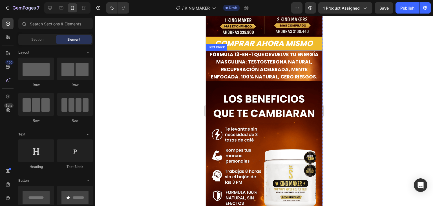
click at [308, 55] on p "Fórmula 13-en-1 que devuelve tu energía masculina: testosterona natural, recupe…" at bounding box center [264, 66] width 116 height 30
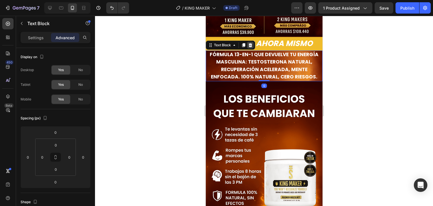
click at [252, 43] on icon at bounding box center [250, 45] width 5 height 5
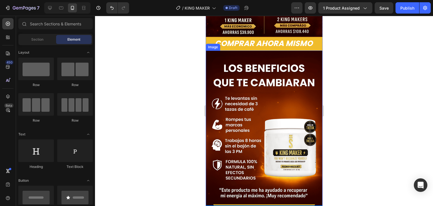
click at [362, 74] on div at bounding box center [264, 111] width 338 height 190
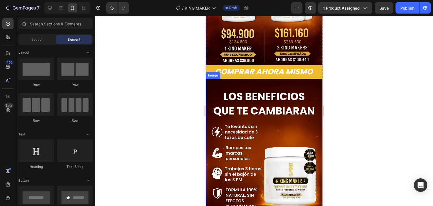
scroll to position [311, 0]
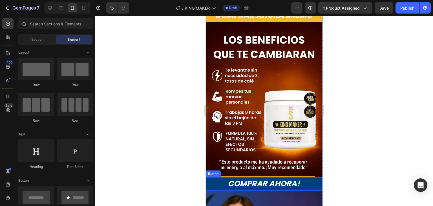
click at [307, 177] on button "COMPRAR AHORA!" at bounding box center [264, 184] width 117 height 14
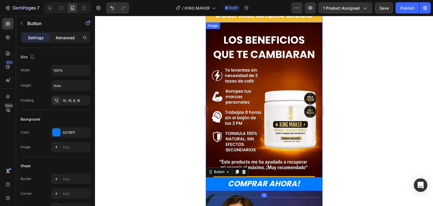
click at [67, 40] on div "Advanced" at bounding box center [65, 37] width 28 height 9
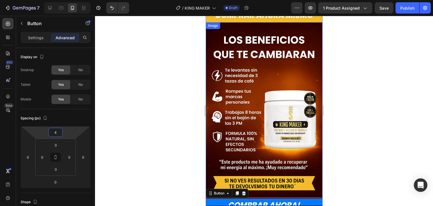
type input "0"
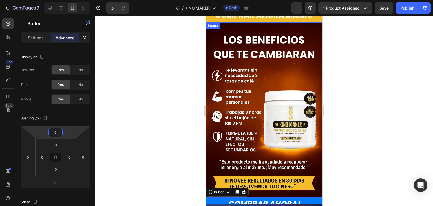
drag, startPoint x: 68, startPoint y: 129, endPoint x: 71, endPoint y: 119, distance: 10.6
click at [71, 0] on html "7 Version history / [PERSON_NAME] MAKER Draft Preview 1 product assigned Save P…" at bounding box center [216, 0] width 433 height 0
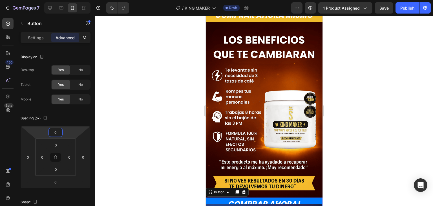
click at [378, 156] on div at bounding box center [264, 111] width 338 height 190
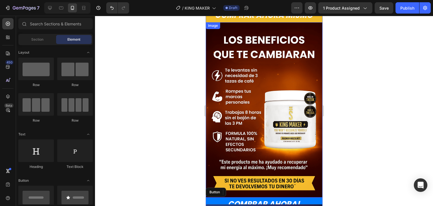
scroll to position [368, 0]
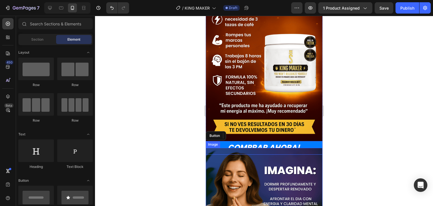
click at [296, 166] on img at bounding box center [264, 206] width 117 height 117
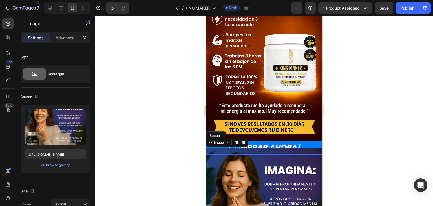
click at [64, 44] on div "Settings Advanced" at bounding box center [55, 40] width 79 height 16
click at [67, 38] on p "Advanced" at bounding box center [65, 38] width 19 height 6
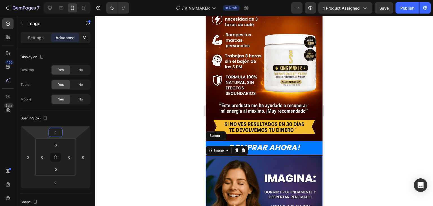
type input "0"
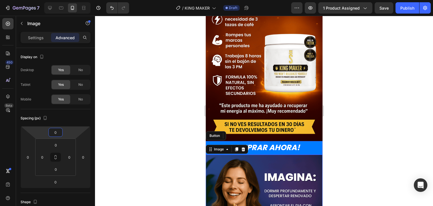
drag, startPoint x: 67, startPoint y: 129, endPoint x: 69, endPoint y: 126, distance: 3.8
click at [69, 0] on html "7 Version history / [PERSON_NAME] MAKER Draft Preview 1 product assigned Save P…" at bounding box center [216, 0] width 433 height 0
click at [376, 122] on div at bounding box center [264, 111] width 338 height 190
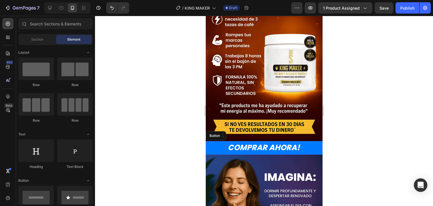
click at [380, 124] on div at bounding box center [264, 111] width 338 height 190
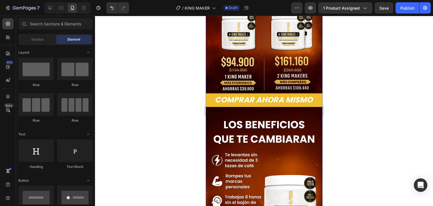
scroll to position [198, 0]
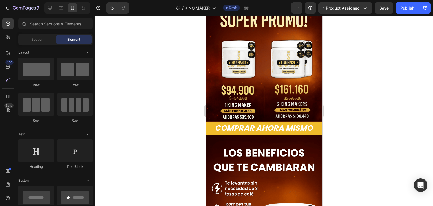
click at [363, 105] on div at bounding box center [264, 111] width 338 height 190
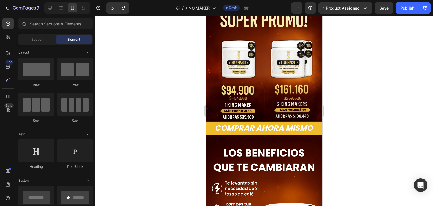
click at [291, 68] on img at bounding box center [264, 62] width 117 height 117
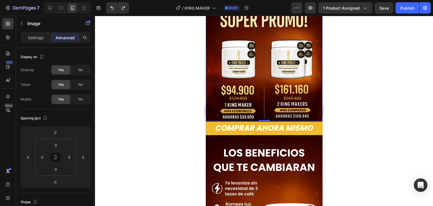
click at [351, 129] on div at bounding box center [264, 111] width 338 height 190
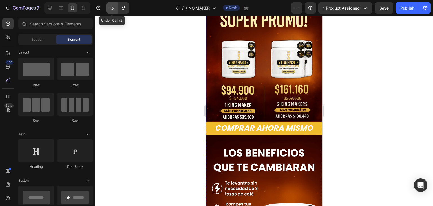
click at [111, 6] on icon "Undo/Redo" at bounding box center [112, 8] width 6 height 6
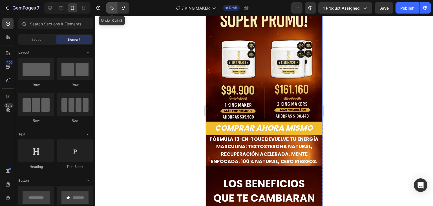
click at [111, 6] on icon "Undo/Redo" at bounding box center [112, 8] width 6 height 6
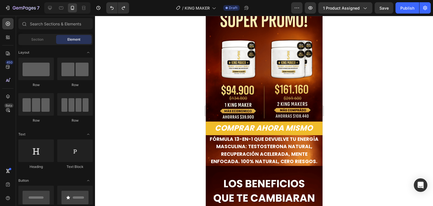
click at [361, 104] on div at bounding box center [264, 111] width 338 height 190
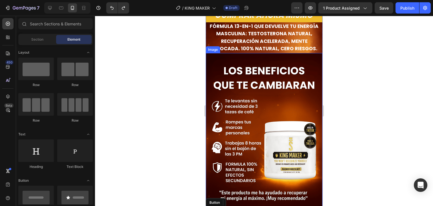
scroll to position [339, 0]
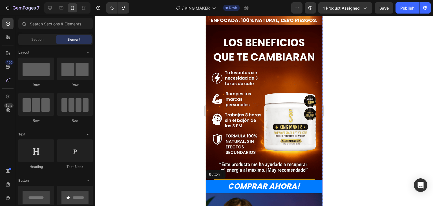
click at [302, 140] on img at bounding box center [264, 112] width 117 height 175
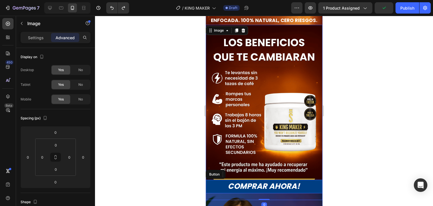
click at [302, 180] on button "COMPRAR AHORA!" at bounding box center [264, 187] width 117 height 14
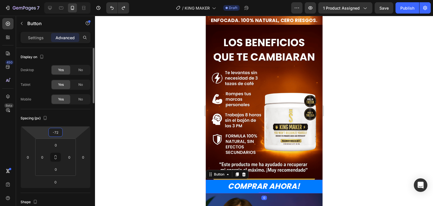
click at [58, 131] on input "-72" at bounding box center [55, 132] width 11 height 8
type input "0"
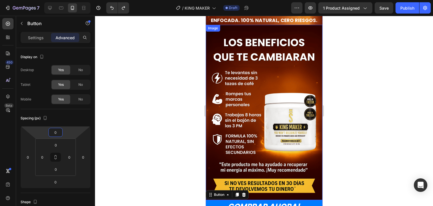
click at [353, 148] on div at bounding box center [264, 111] width 338 height 190
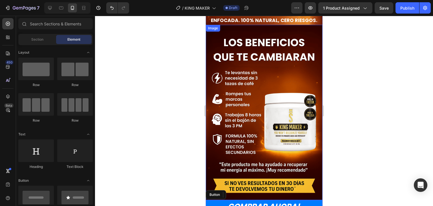
scroll to position [424, 0]
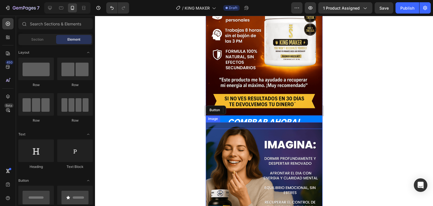
click at [279, 131] on img at bounding box center [264, 180] width 117 height 117
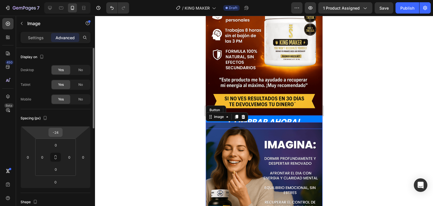
click at [58, 134] on input "-24" at bounding box center [55, 132] width 11 height 8
type input "0"
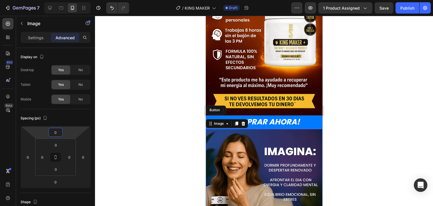
click at [361, 115] on div at bounding box center [264, 111] width 338 height 190
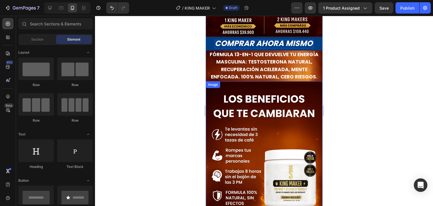
scroll to position [198, 0]
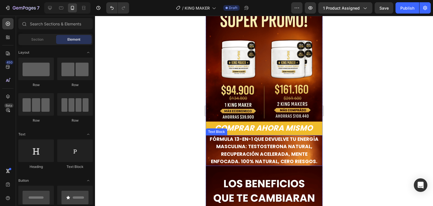
click at [354, 137] on div at bounding box center [264, 111] width 338 height 190
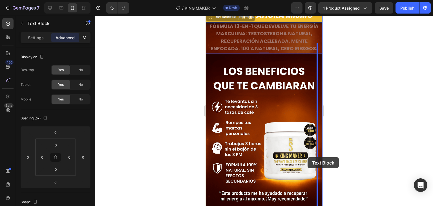
scroll to position [368, 0]
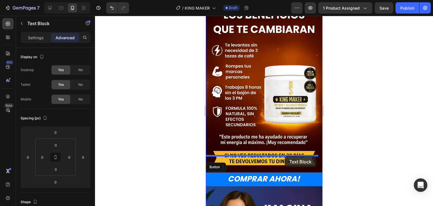
drag, startPoint x: 312, startPoint y: 140, endPoint x: 285, endPoint y: 156, distance: 32.1
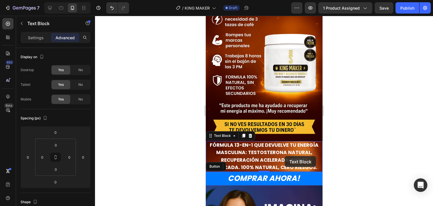
scroll to position [336, 0]
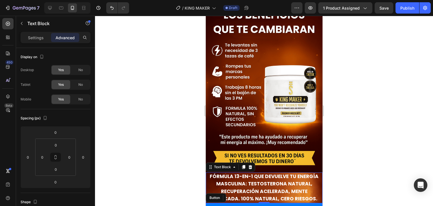
click at [378, 151] on div at bounding box center [264, 111] width 338 height 190
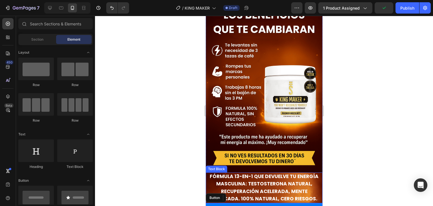
click at [314, 180] on p "Fórmula 13-en-1 que devuelve tu energía masculina: testosterona natural, recupe…" at bounding box center [264, 188] width 116 height 30
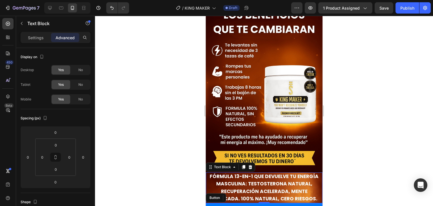
click at [400, 145] on div at bounding box center [264, 111] width 338 height 190
click at [298, 173] on strong "Fórmula 13-en-1 que devuelve tu energía masculina: testosterona natural, recupe…" at bounding box center [264, 187] width 109 height 29
click at [248, 165] on icon at bounding box center [250, 167] width 5 height 5
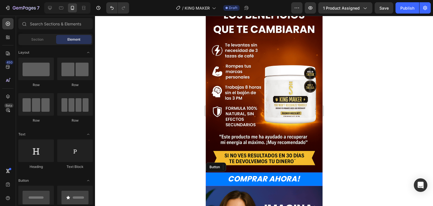
click at [393, 111] on div at bounding box center [264, 111] width 338 height 190
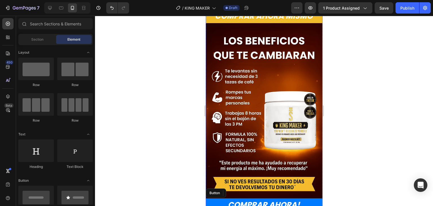
scroll to position [367, 0]
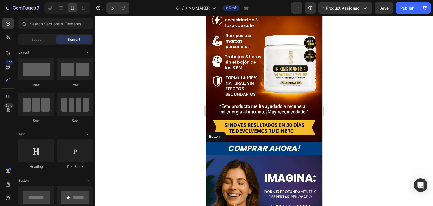
click at [305, 142] on button "COMPRAR AHORA!" at bounding box center [264, 149] width 117 height 14
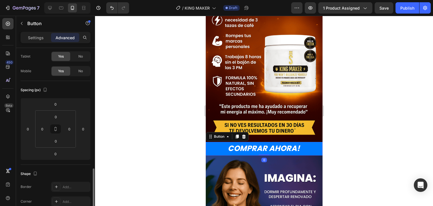
scroll to position [113, 0]
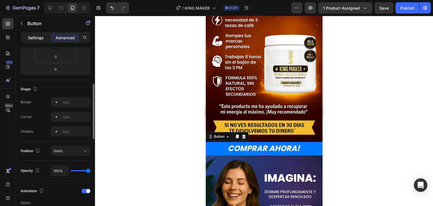
click at [38, 36] on p "Settings" at bounding box center [36, 38] width 16 height 6
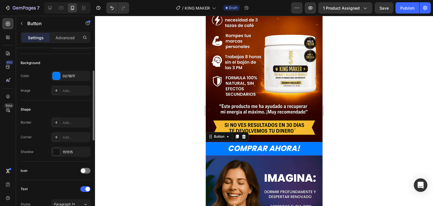
scroll to position [0, 0]
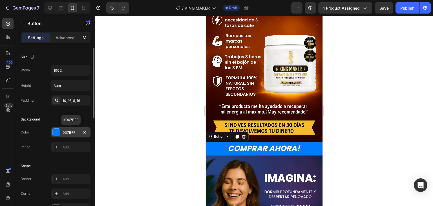
click at [68, 135] on div "007BFF" at bounding box center [71, 132] width 16 height 5
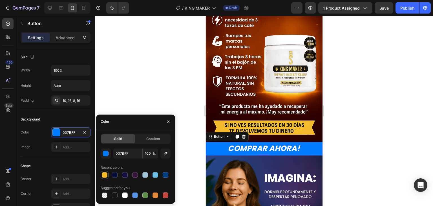
click at [107, 175] on div at bounding box center [105, 175] width 6 height 6
type input "F0BC2B"
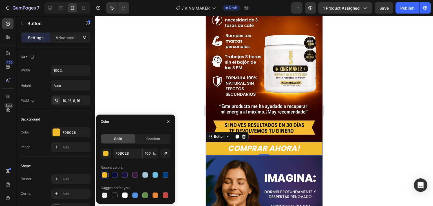
click at [360, 125] on div at bounding box center [264, 111] width 338 height 190
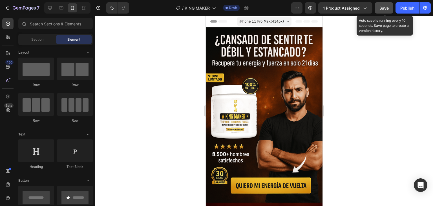
click at [382, 12] on button "Save" at bounding box center [384, 7] width 19 height 11
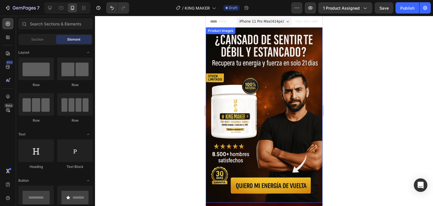
click at [271, 62] on img at bounding box center [264, 114] width 117 height 175
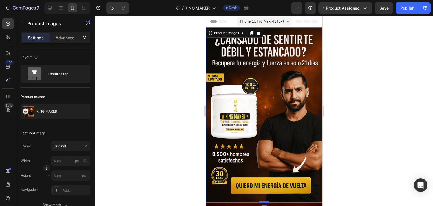
click at [286, 62] on img at bounding box center [264, 114] width 117 height 175
click at [303, 61] on img at bounding box center [264, 114] width 117 height 175
drag, startPoint x: 308, startPoint y: 77, endPoint x: 315, endPoint y: 79, distance: 7.4
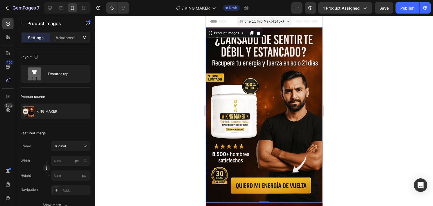
click at [309, 77] on img at bounding box center [264, 114] width 117 height 175
click at [341, 85] on div at bounding box center [264, 111] width 338 height 190
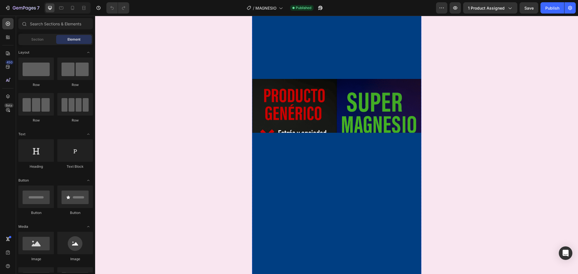
scroll to position [790, 0]
